Goal: Information Seeking & Learning: Learn about a topic

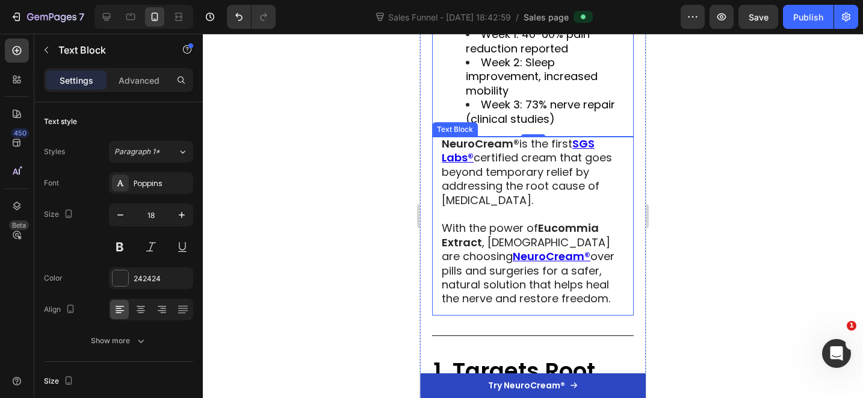
scroll to position [603, 0]
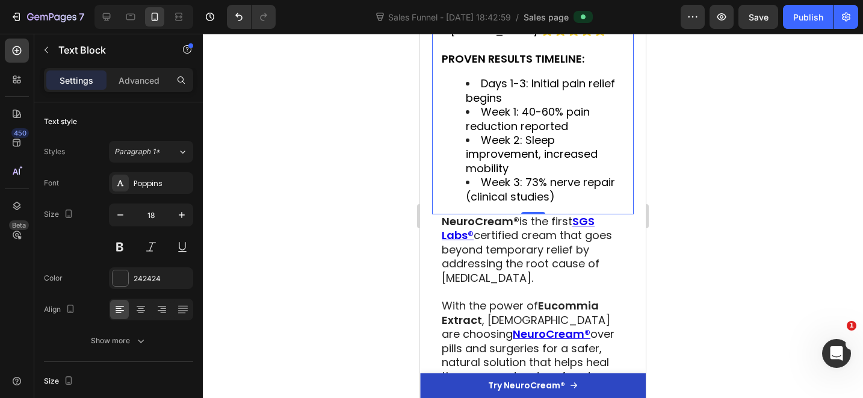
click at [535, 191] on span "Week 3: 73% nerve repair (clinical studies)" at bounding box center [540, 189] width 149 height 29
click at [524, 192] on span "Week 3: 73% nerve repair (clinical studies)" at bounding box center [540, 189] width 149 height 29
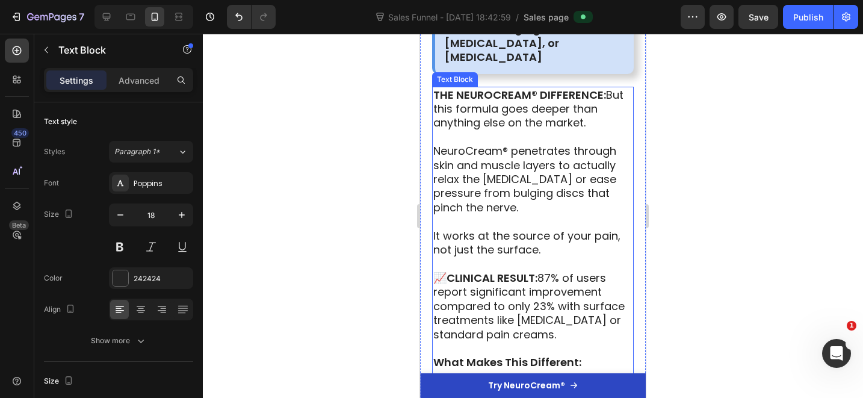
scroll to position [1410, 0]
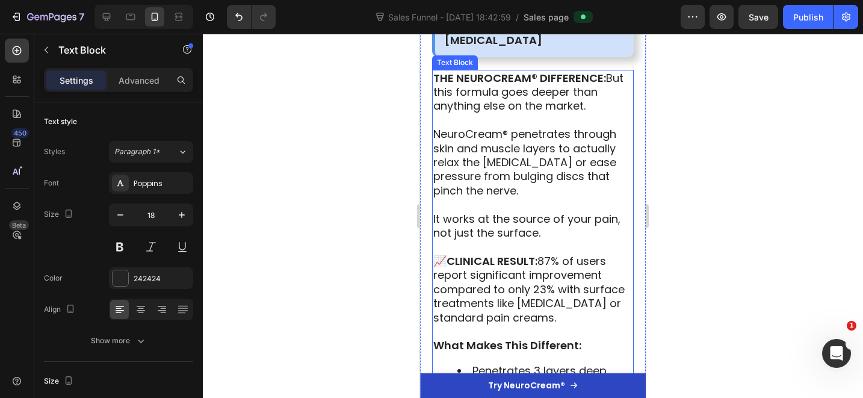
click at [553, 211] on span "It works at the source of your pain, not just the surface." at bounding box center [526, 225] width 187 height 29
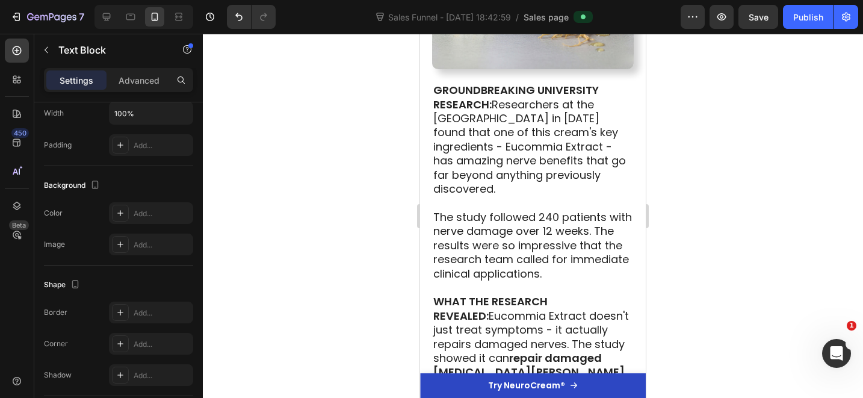
scroll to position [2239, 0]
click at [549, 209] on span "The study followed 240 patients with nerve damage over 12 weeks. The results we…" at bounding box center [532, 245] width 199 height 72
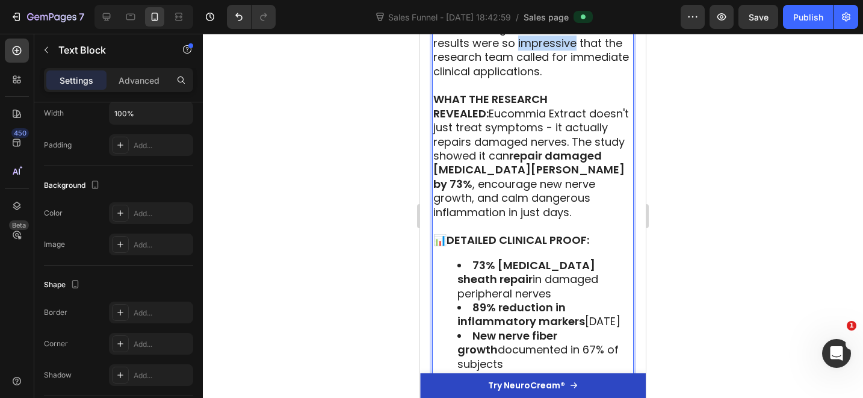
scroll to position [2464, 0]
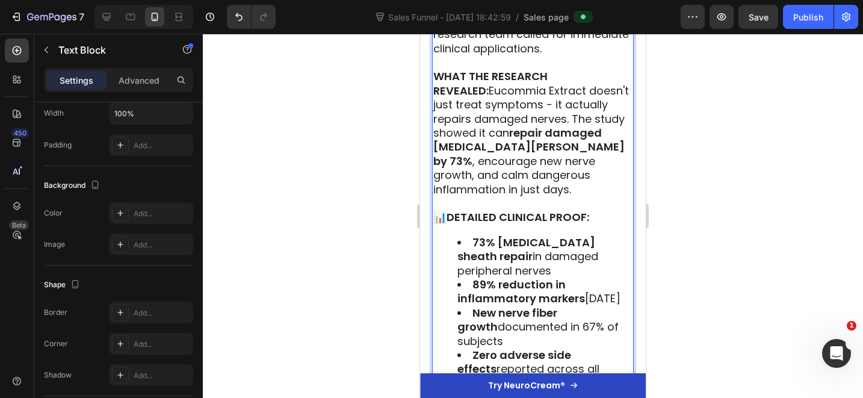
click at [561, 209] on strong "DETAILED CLINICAL PROOF:" at bounding box center [518, 216] width 143 height 15
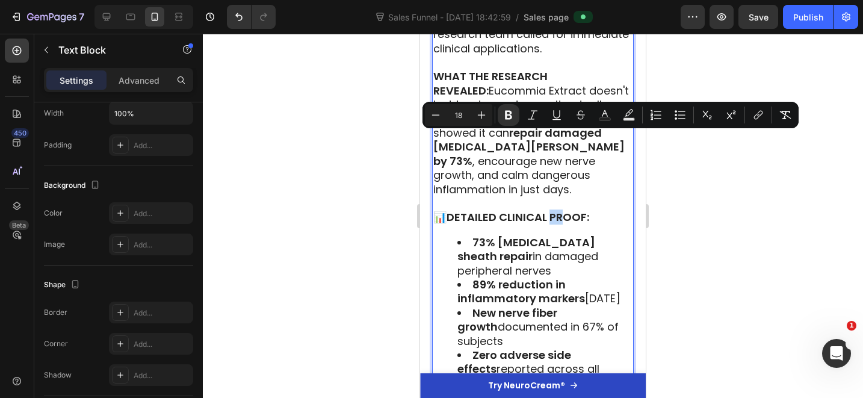
click at [566, 209] on strong "DETAILED CLINICAL PROOF:" at bounding box center [518, 216] width 143 height 15
click at [573, 209] on strong "DETAILED CLINICAL PROOF:" at bounding box center [518, 216] width 143 height 15
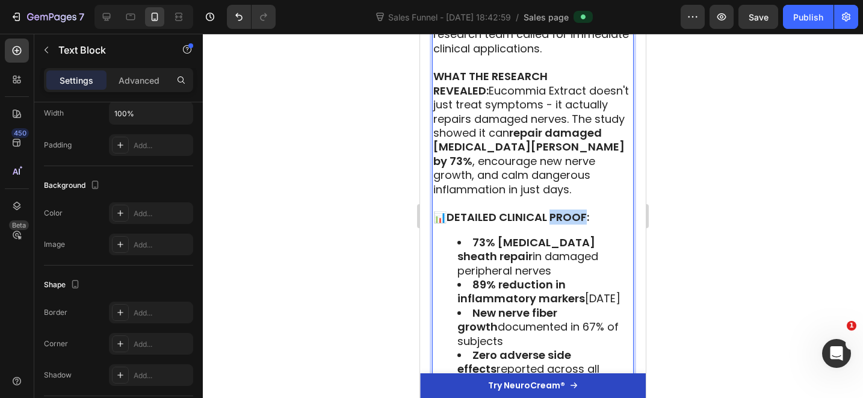
click at [573, 209] on strong "DETAILED CLINICAL PROOF:" at bounding box center [518, 216] width 143 height 15
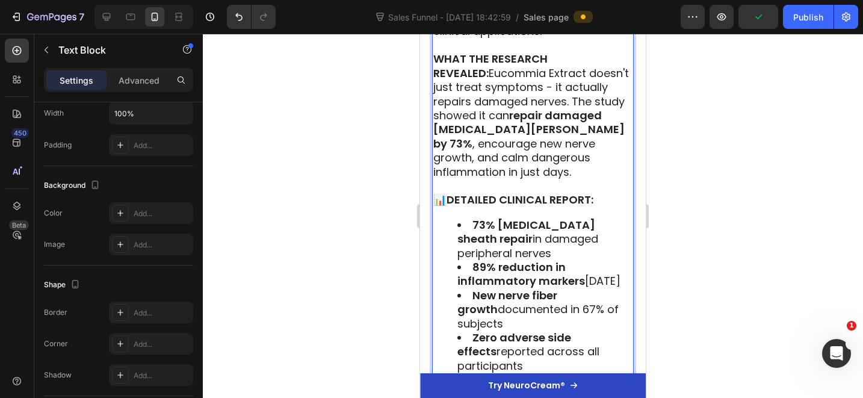
scroll to position [2207, 0]
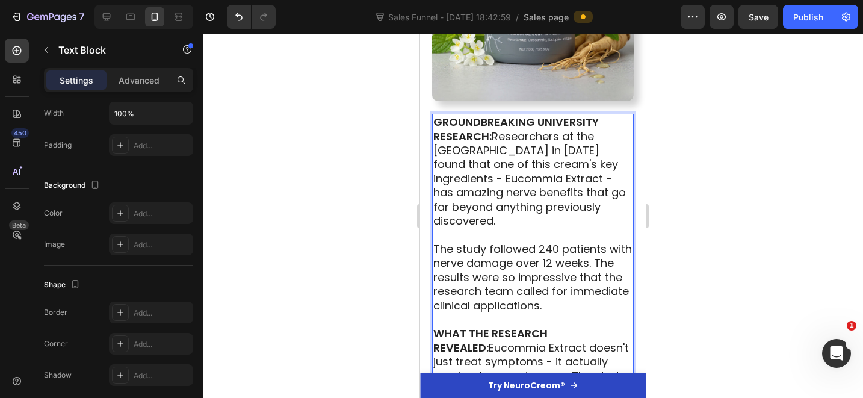
click at [526, 114] on span "GROUNDBREAKING UNIVERSITY RESEARCH: Researchers at the [GEOGRAPHIC_DATA] in [DA…" at bounding box center [529, 171] width 193 height 114
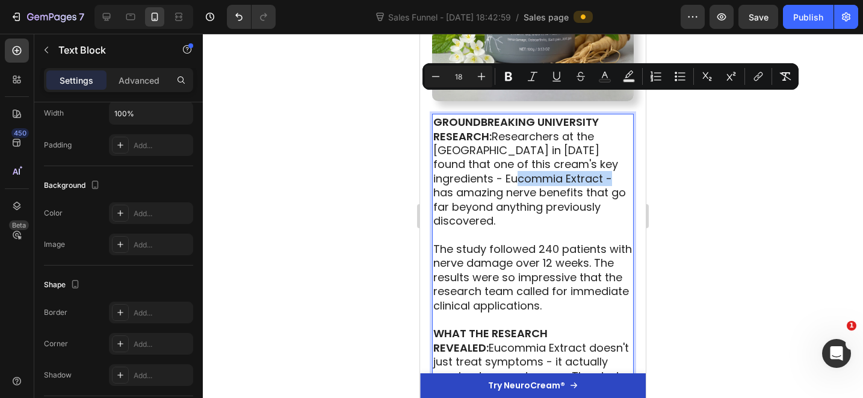
drag, startPoint x: 507, startPoint y: 104, endPoint x: 605, endPoint y: 105, distance: 97.5
click at [605, 114] on span "GROUNDBREAKING UNIVERSITY RESEARCH: Researchers at the [GEOGRAPHIC_DATA] in [DA…" at bounding box center [529, 171] width 193 height 114
click at [548, 144] on p "GROUNDBREAKING UNIVERSITY RESEARCH: Researchers at the [GEOGRAPHIC_DATA] in [DA…" at bounding box center [532, 171] width 199 height 113
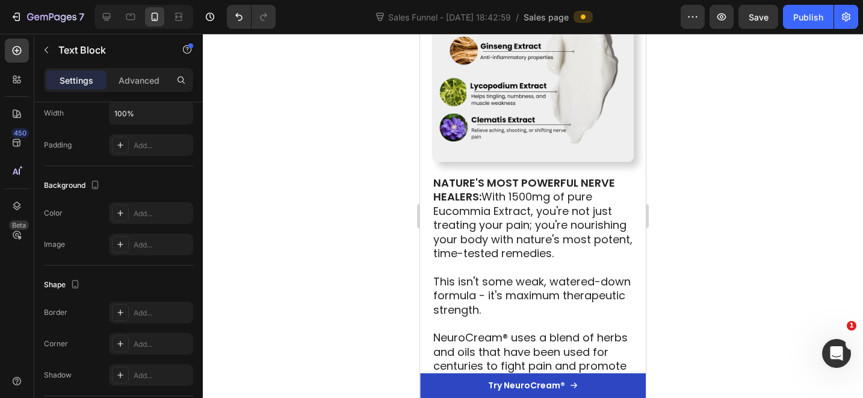
scroll to position [3445, 0]
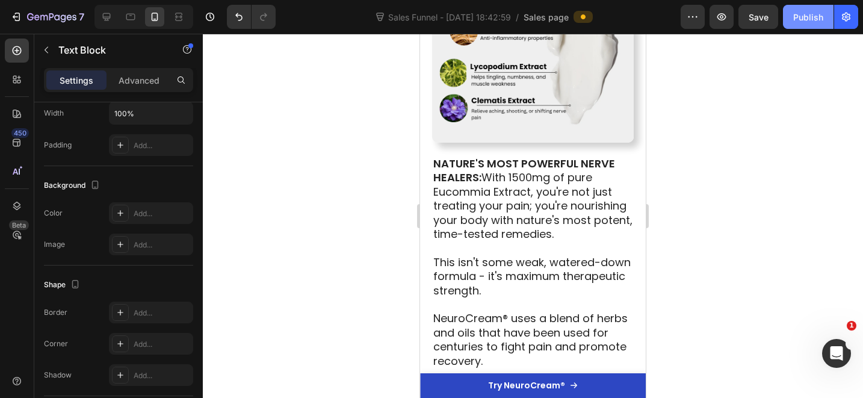
click at [803, 26] on button "Publish" at bounding box center [808, 17] width 51 height 24
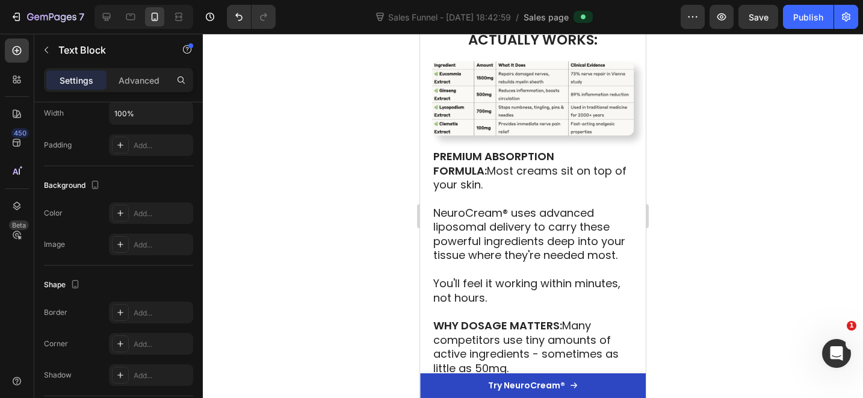
scroll to position [3721, 0]
